Goal: Information Seeking & Learning: Learn about a topic

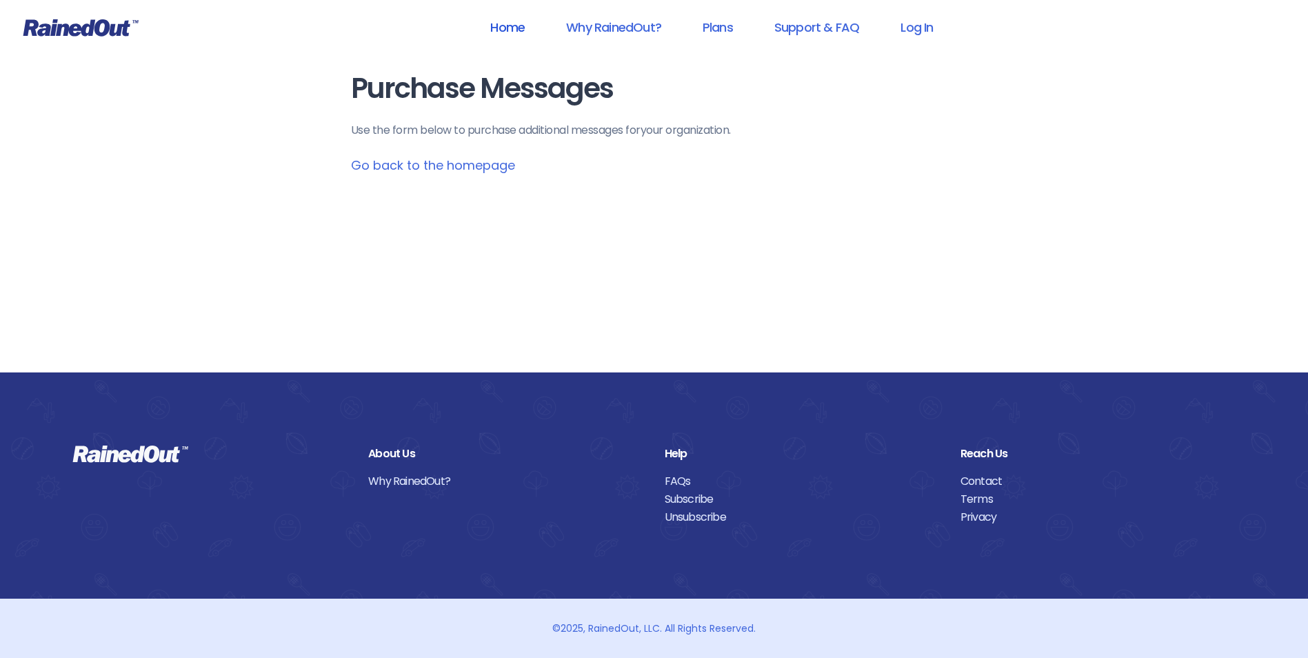
click at [516, 22] on link "Home" at bounding box center [507, 27] width 70 height 31
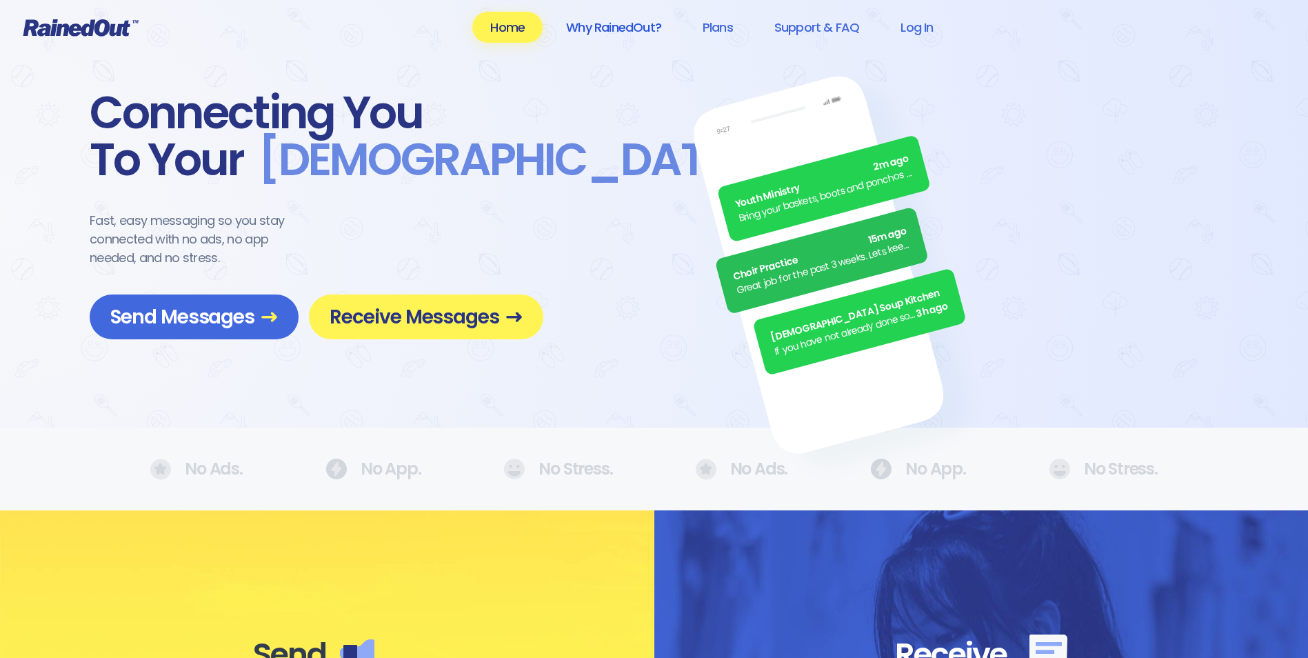
click at [609, 24] on link "Why RainedOut?" at bounding box center [613, 27] width 131 height 31
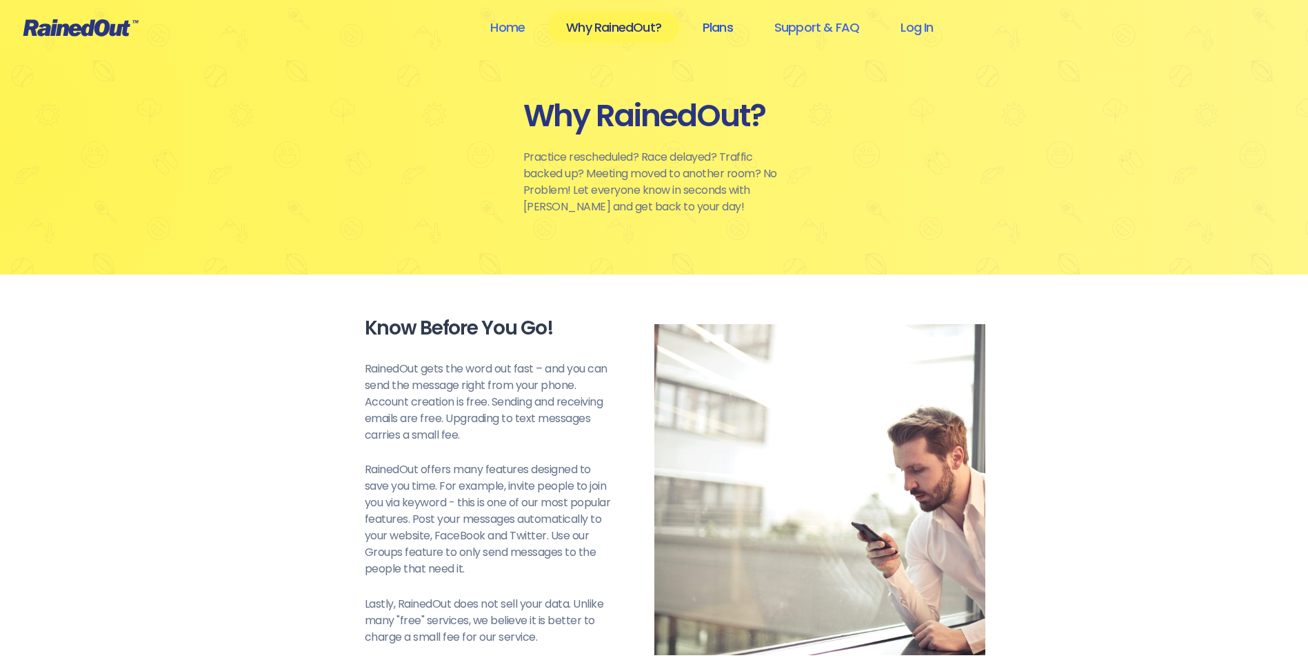
click at [722, 26] on link "Plans" at bounding box center [717, 27] width 66 height 31
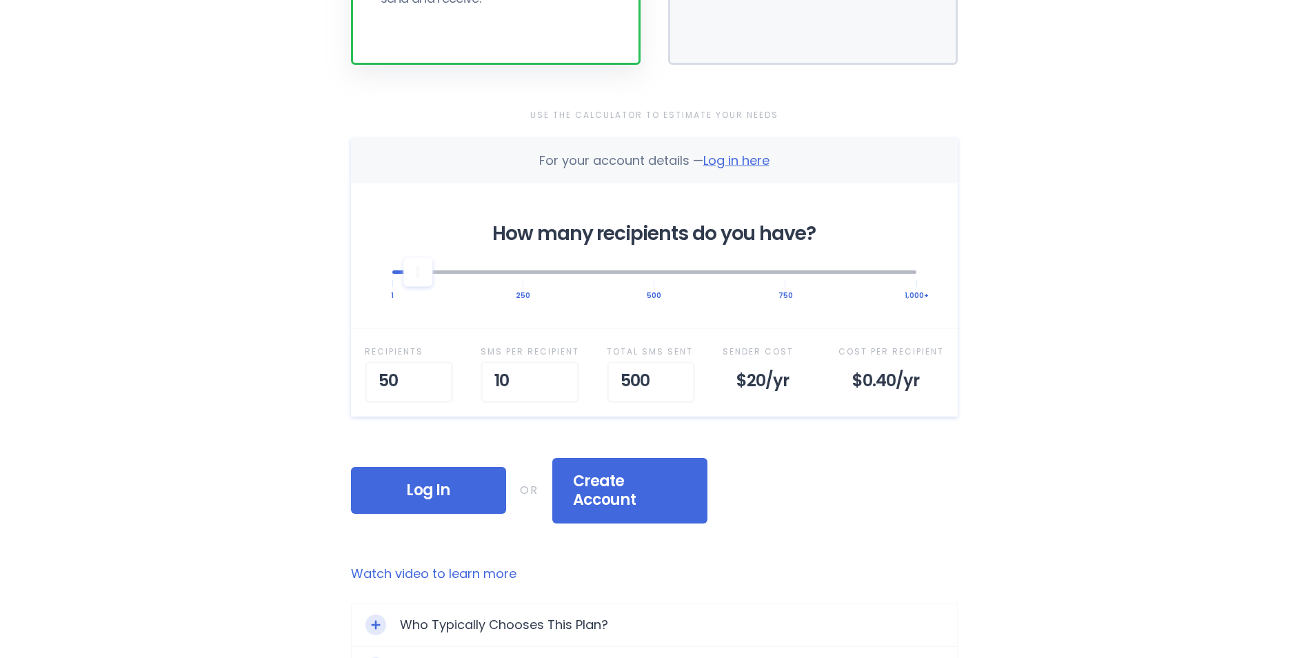
scroll to position [414, 0]
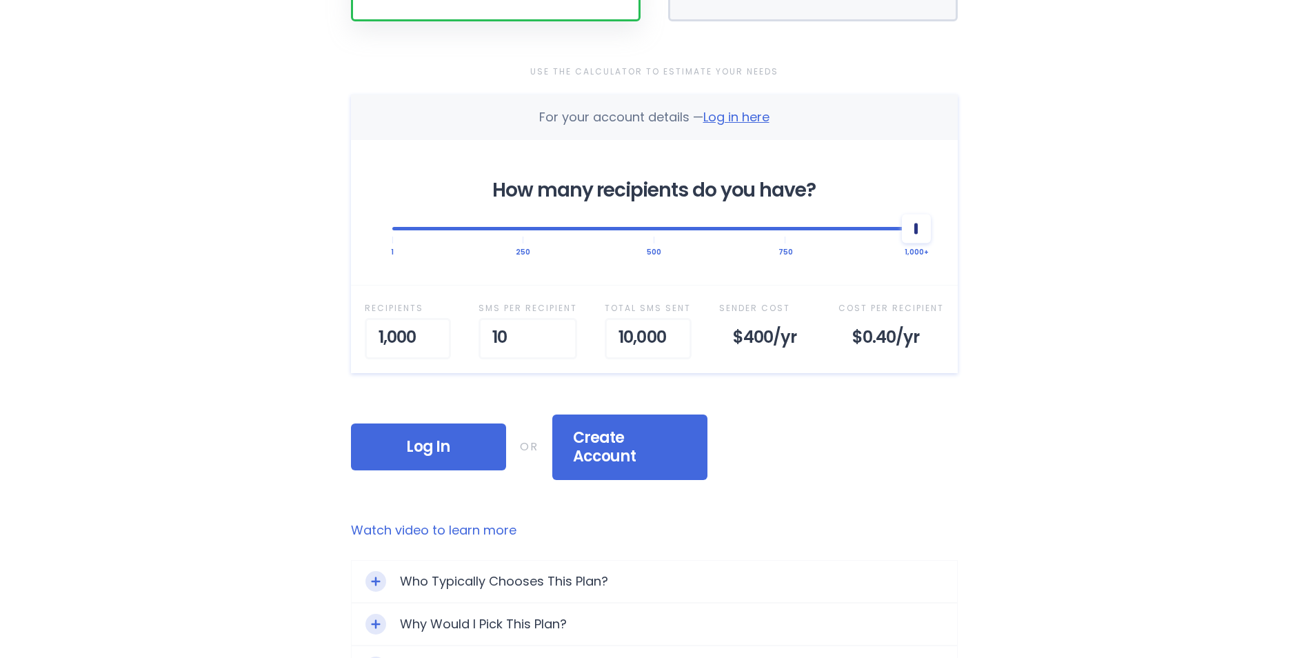
drag, startPoint x: 419, startPoint y: 233, endPoint x: 964, endPoint y: 221, distance: 545.3
click at [964, 221] on div "Selected Plan Sender Pays This plan is for people looking to purchase a bundle …" at bounding box center [654, 203] width 662 height 1234
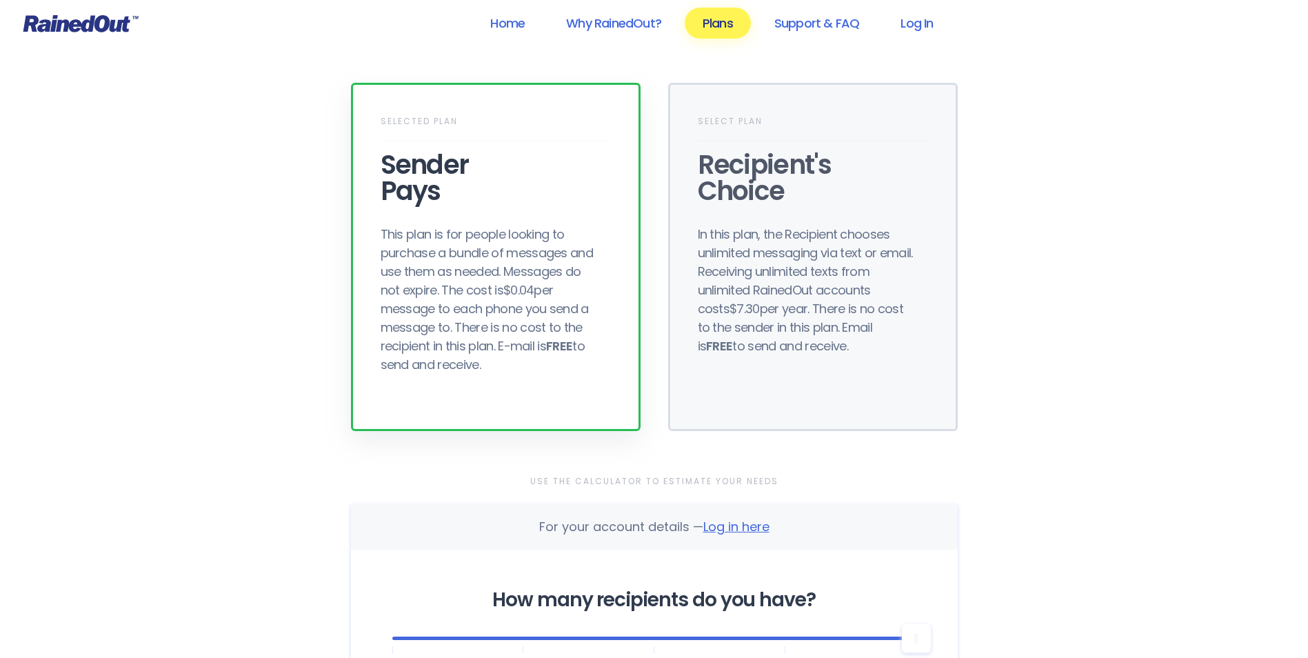
scroll to position [0, 0]
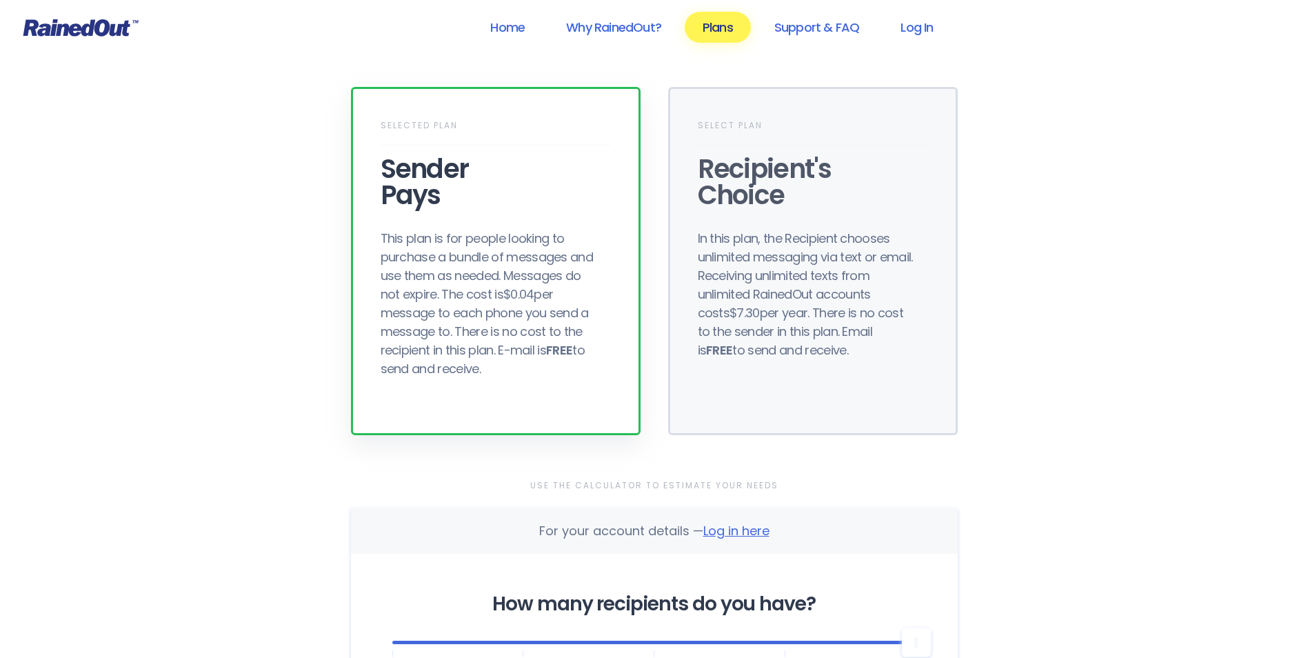
drag, startPoint x: 283, startPoint y: 62, endPoint x: 278, endPoint y: 57, distance: 7.3
click at [334, 204] on div "Selected Plan Sender Pays This plan is for people looking to purchase a bundle …" at bounding box center [654, 617] width 662 height 1234
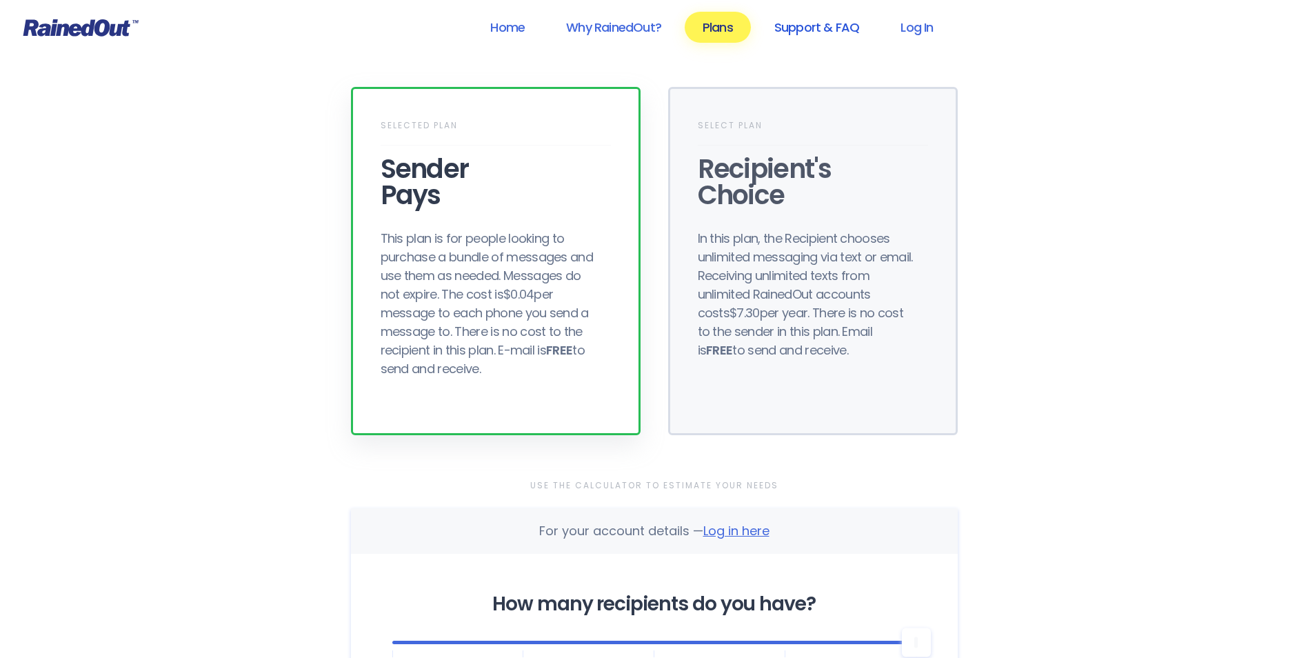
click at [831, 30] on link "Support & FAQ" at bounding box center [816, 27] width 121 height 31
